Goal: Information Seeking & Learning: Learn about a topic

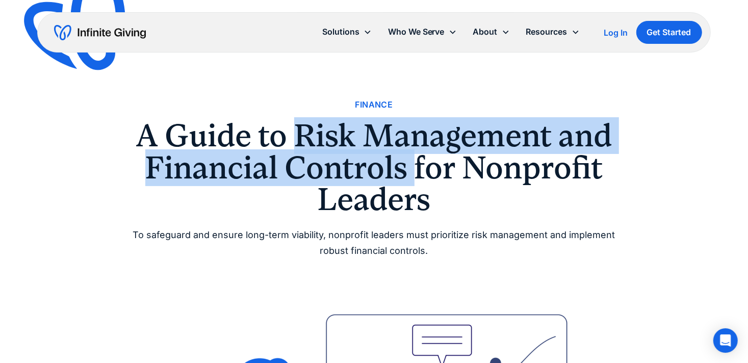
drag, startPoint x: 294, startPoint y: 133, endPoint x: 413, endPoint y: 168, distance: 124.0
click at [413, 168] on h1 "A Guide to Risk Management and Financial Controls for Nonprofit Leaders" at bounding box center [375, 167] width 490 height 95
copy h1 "Risk Management and Financial Controls"
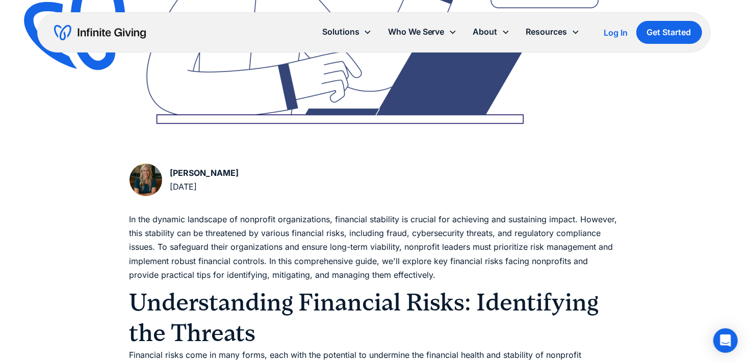
scroll to position [496, 0]
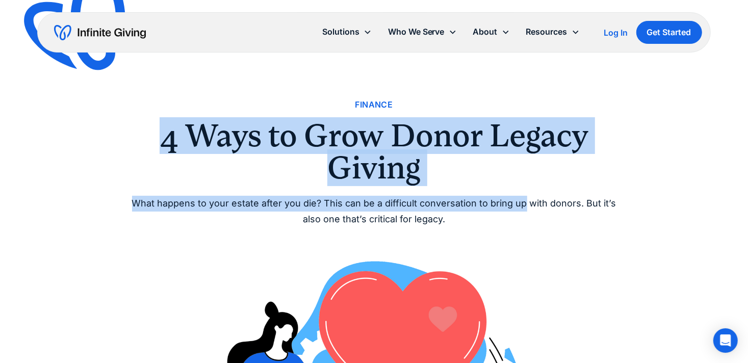
drag, startPoint x: 149, startPoint y: 135, endPoint x: 523, endPoint y: 202, distance: 380.0
click at [523, 202] on div "Finance 4 Ways to Grow Donor Legacy Giving What happens to your estate after yo…" at bounding box center [375, 162] width 490 height 129
click at [503, 182] on h1 "4 Ways to Grow Donor Legacy Giving" at bounding box center [375, 152] width 490 height 64
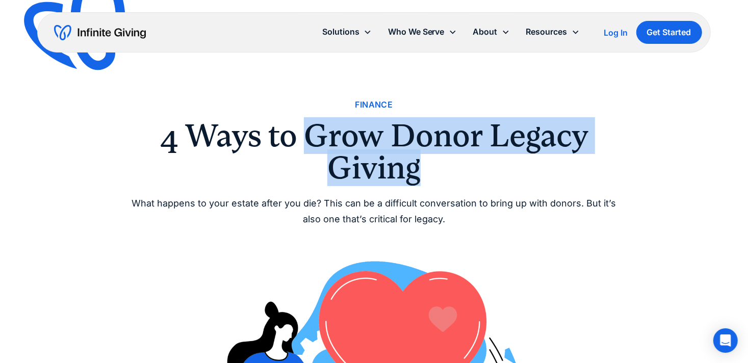
drag, startPoint x: 447, startPoint y: 158, endPoint x: 312, endPoint y: 134, distance: 137.4
click at [312, 134] on h1 "4 Ways to Grow Donor Legacy Giving" at bounding box center [375, 152] width 490 height 64
copy h1 "Grow Donor Legacy Giving"
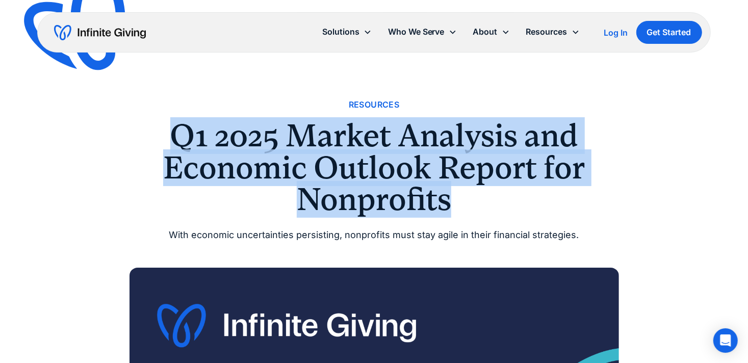
drag, startPoint x: 187, startPoint y: 142, endPoint x: 477, endPoint y: 211, distance: 297.7
click at [477, 211] on h1 "Q1 2025 Market Analysis and Economic Outlook Report for Nonprofits" at bounding box center [375, 167] width 490 height 95
click at [463, 202] on h1 "Q1 2025 Market Analysis and Economic Outlook Report for Nonprofits" at bounding box center [375, 167] width 490 height 95
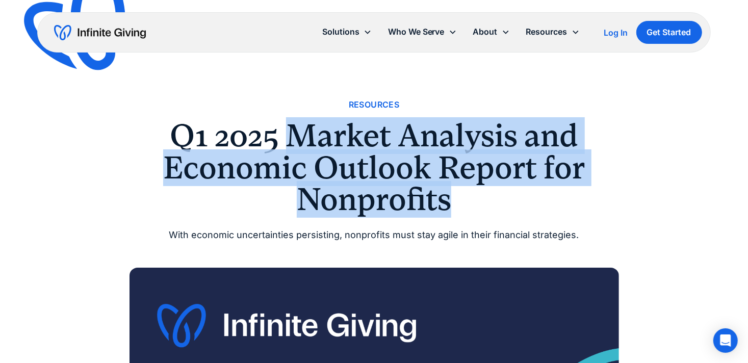
drag, startPoint x: 297, startPoint y: 129, endPoint x: 457, endPoint y: 199, distance: 174.5
click at [457, 199] on h1 "Q1 2025 Market Analysis and Economic Outlook Report for Nonprofits" at bounding box center [375, 167] width 490 height 95
copy h1 "Market Analysis and Economic Outlook Report for Nonprofits"
